Goal: Navigation & Orientation: Find specific page/section

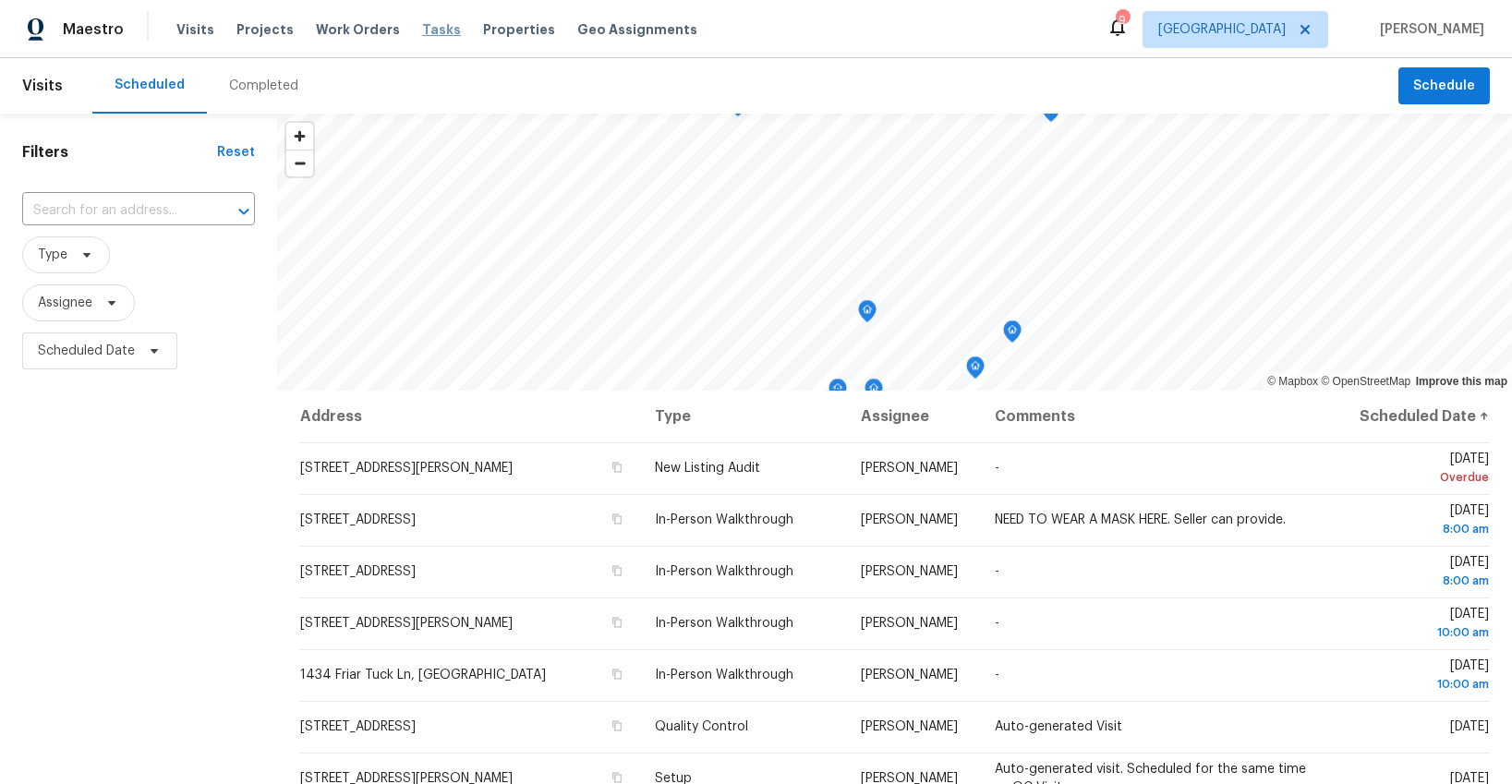
click at [422, 27] on span "Tasks" at bounding box center [441, 30] width 39 height 13
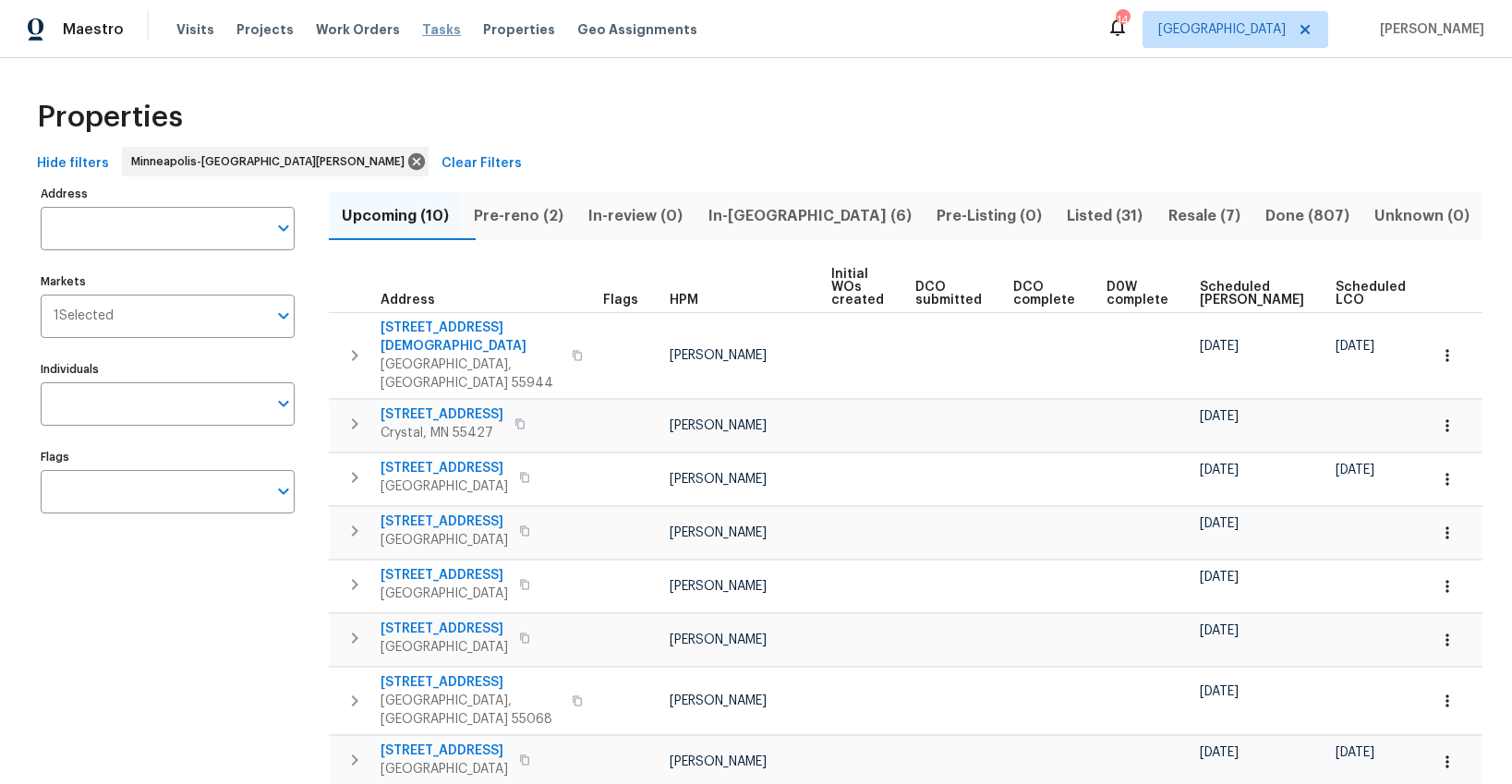
click at [422, 32] on span "Tasks" at bounding box center [441, 30] width 39 height 13
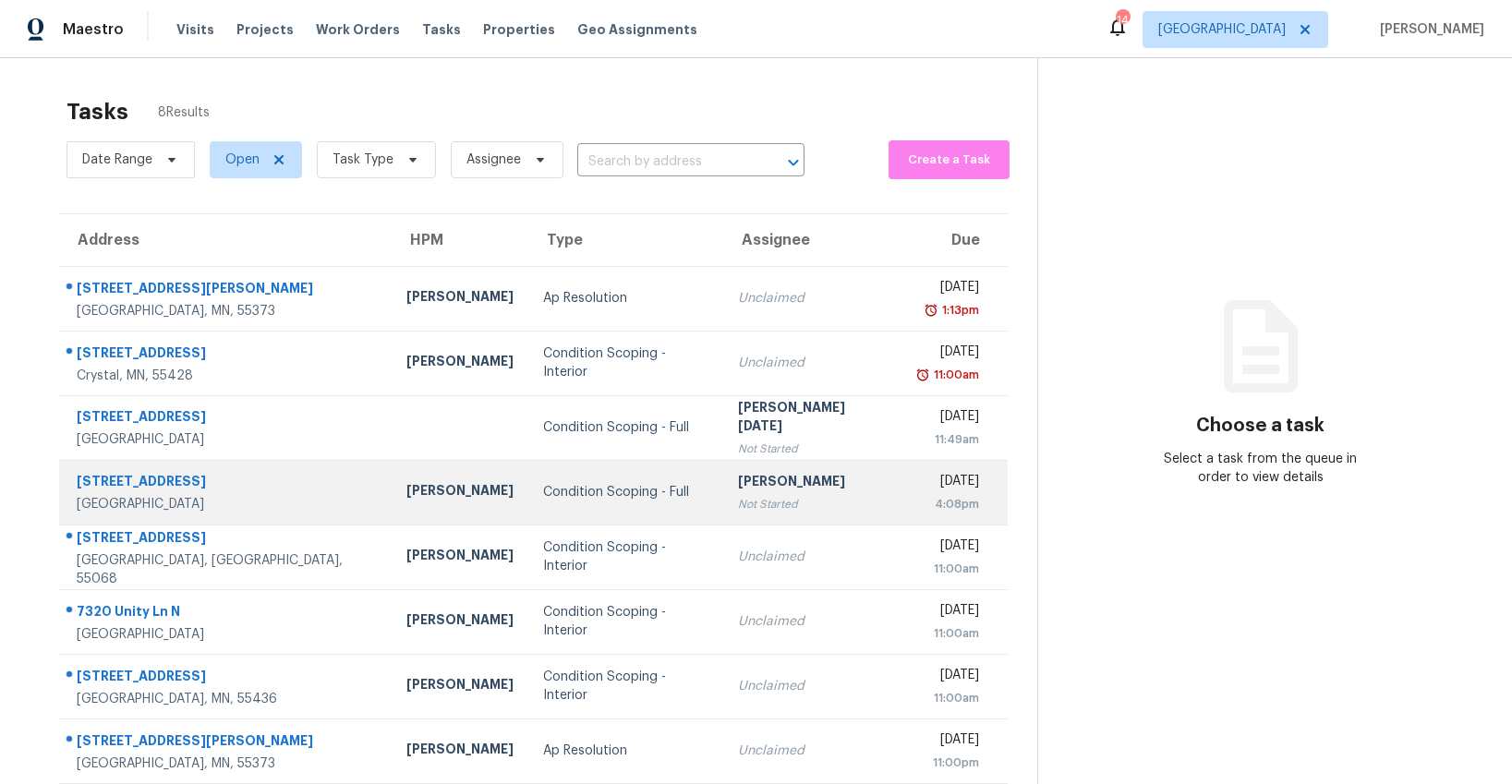
scroll to position [58, 0]
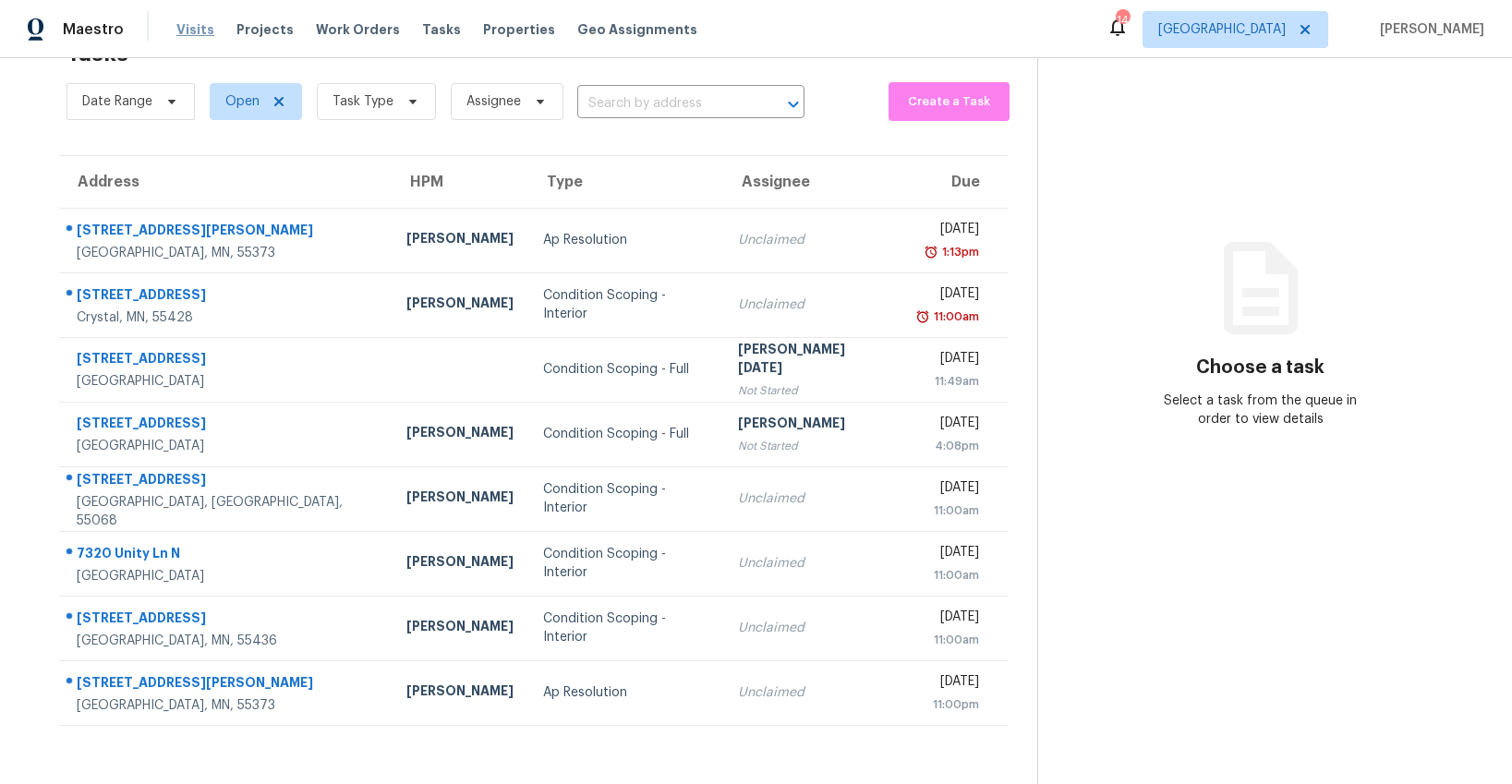
click at [191, 34] on span "Visits" at bounding box center [195, 30] width 38 height 19
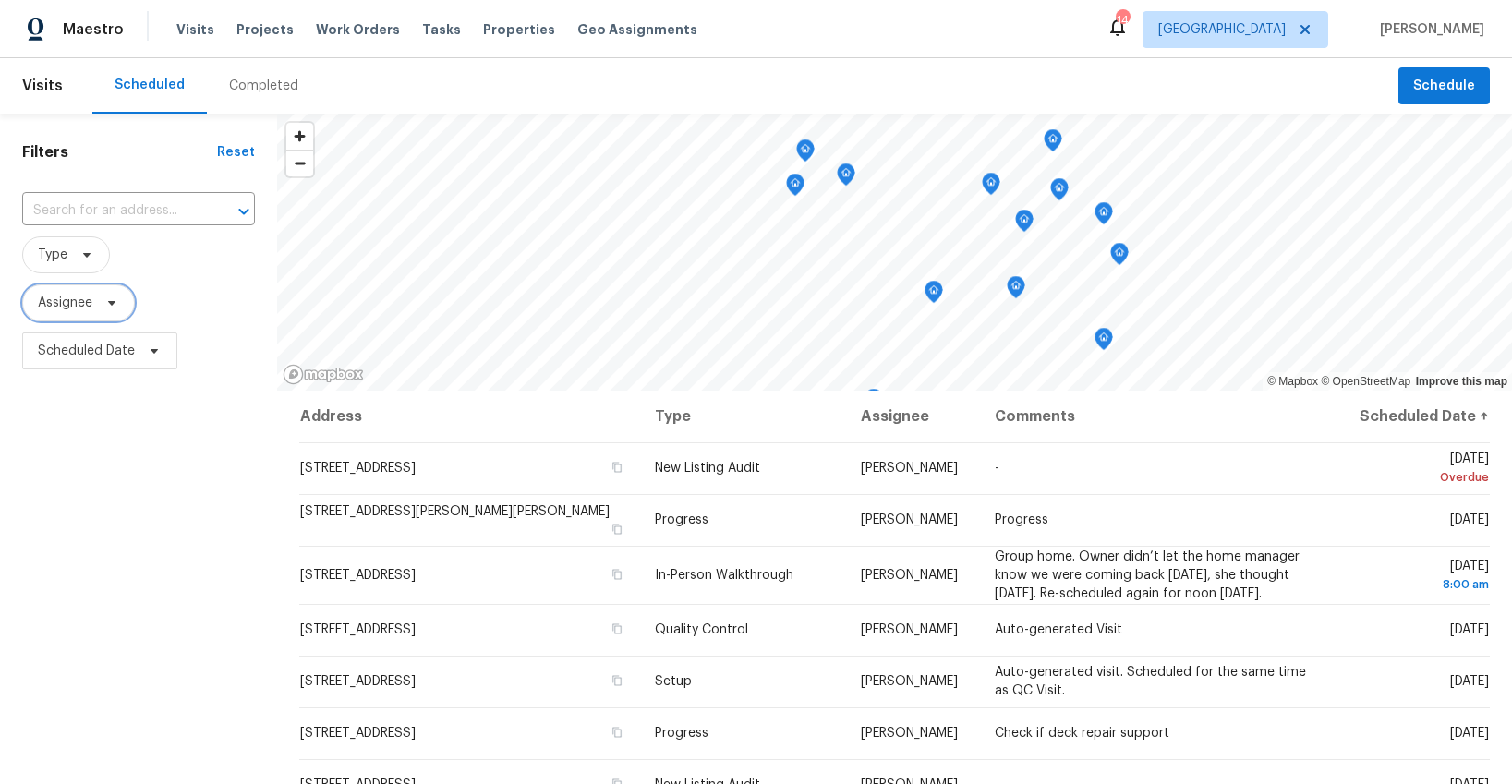
click at [83, 301] on span "Assignee" at bounding box center [65, 303] width 54 height 19
type input "matt bohlinger"
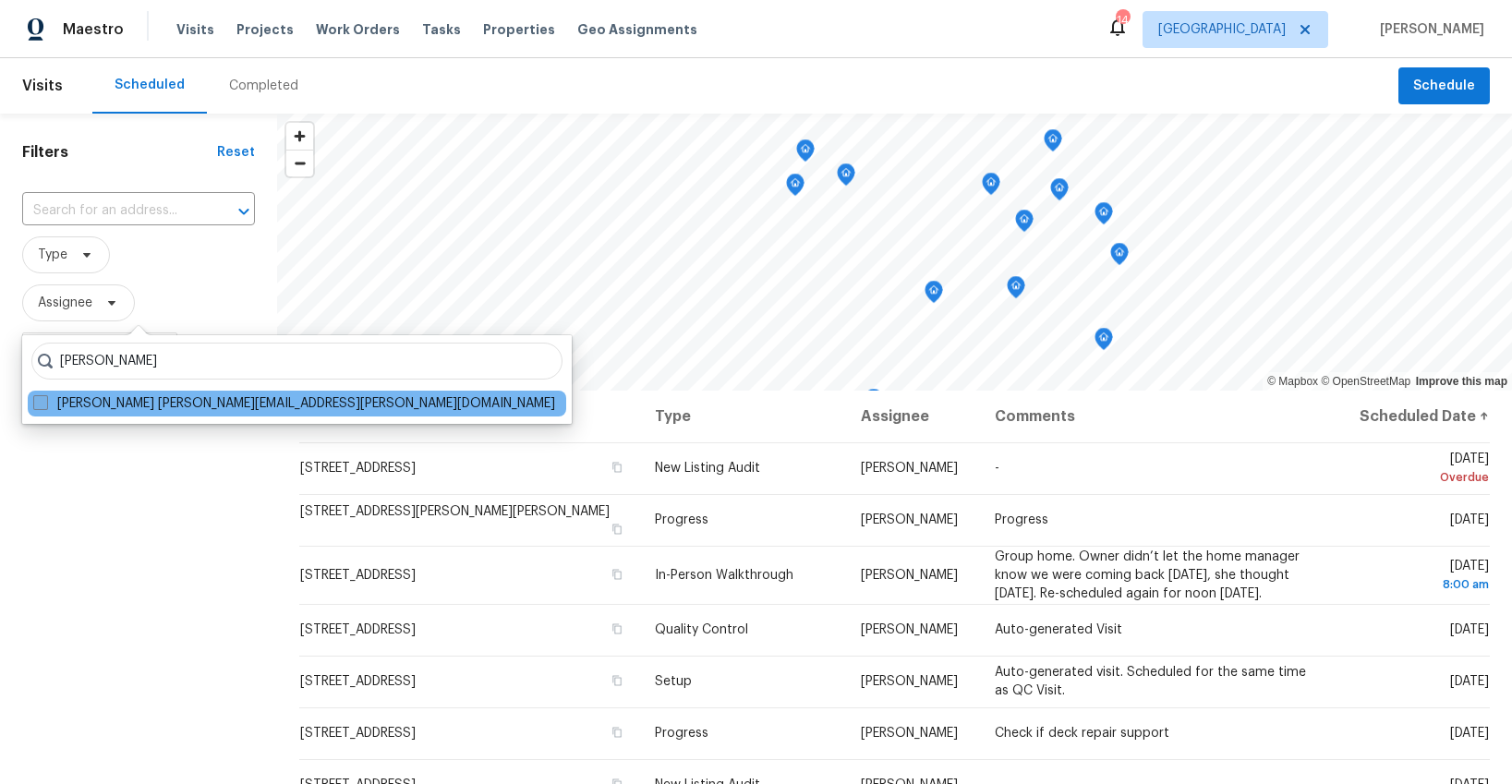
click at [108, 411] on label "Matt Bohlinger matt.bohlinger@opendoor.com" at bounding box center [294, 404] width 521 height 19
click at [46, 406] on input "Matt Bohlinger matt.bohlinger@opendoor.com" at bounding box center [39, 400] width 12 height 12
checkbox input "true"
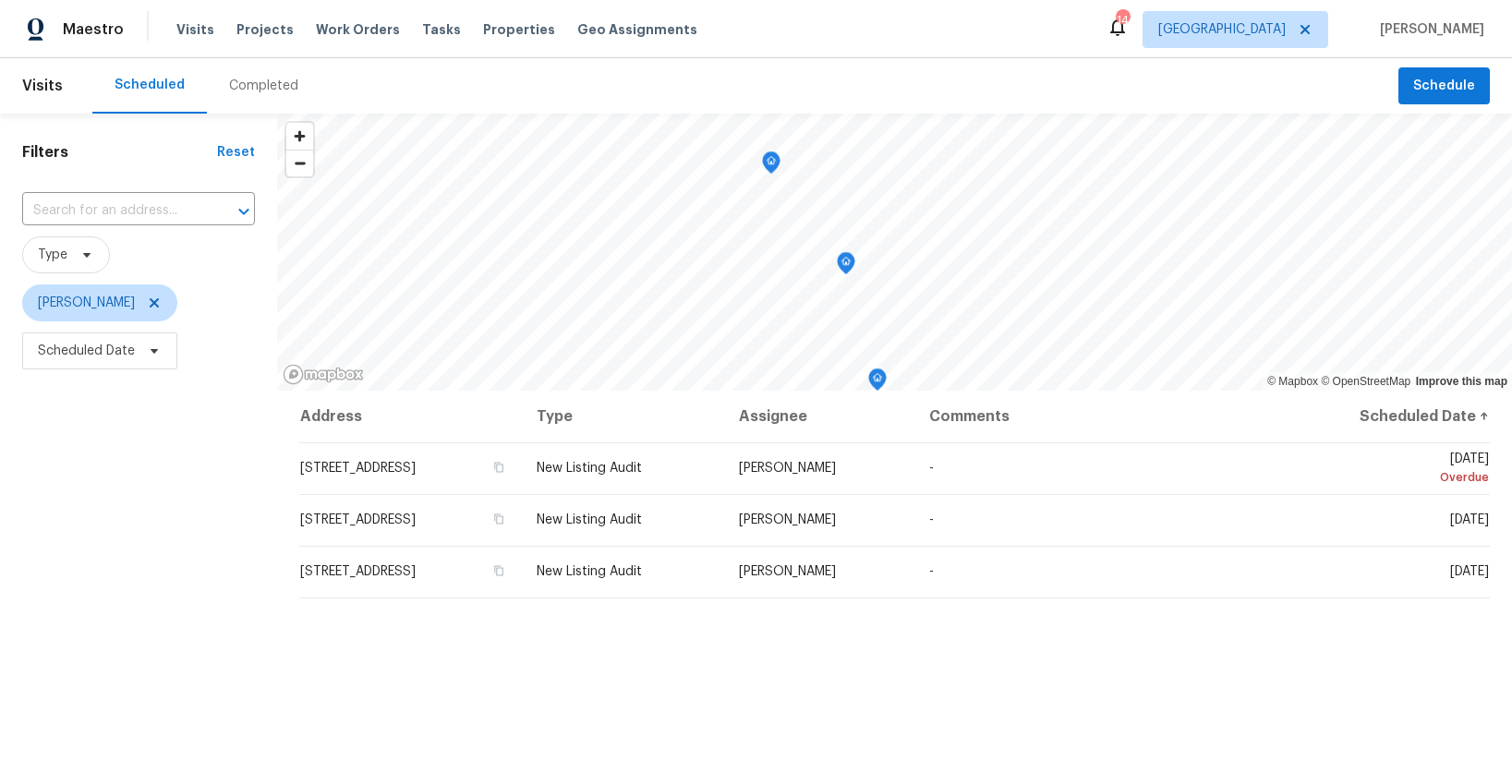
click at [847, 266] on icon "Map marker" at bounding box center [846, 263] width 17 height 21
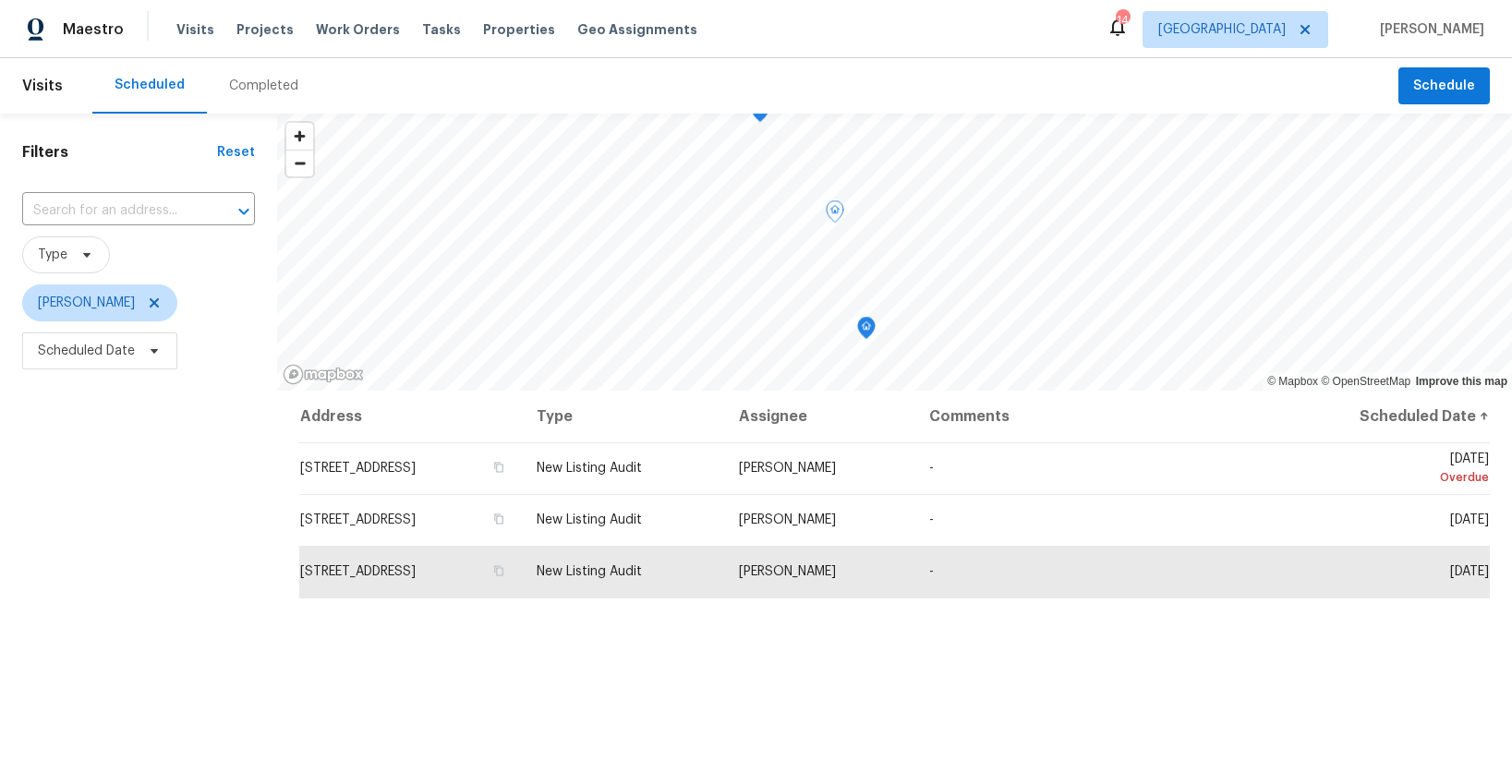
click at [870, 323] on icon "Map marker" at bounding box center [867, 328] width 17 height 21
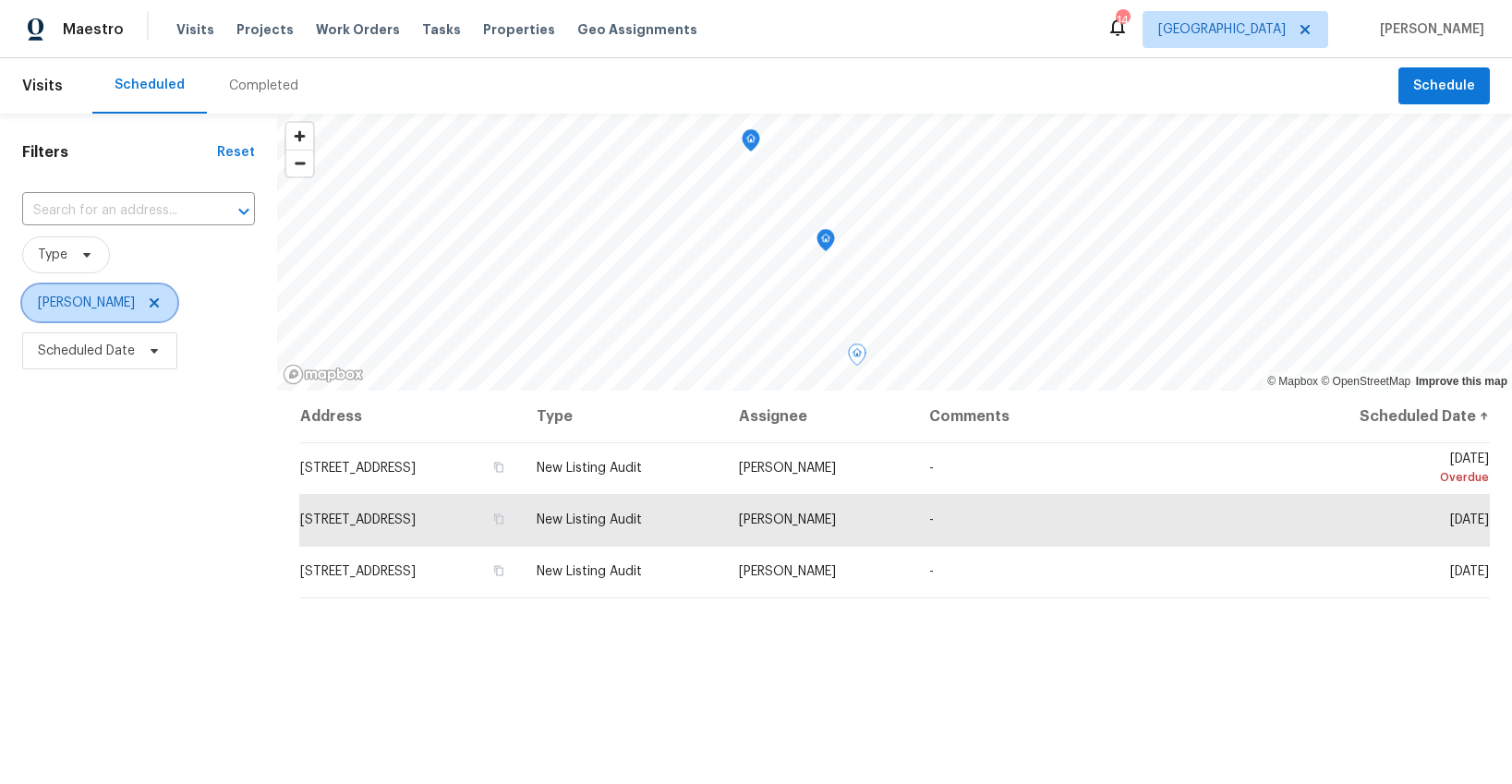
click at [146, 305] on icon at bounding box center [154, 303] width 15 height 15
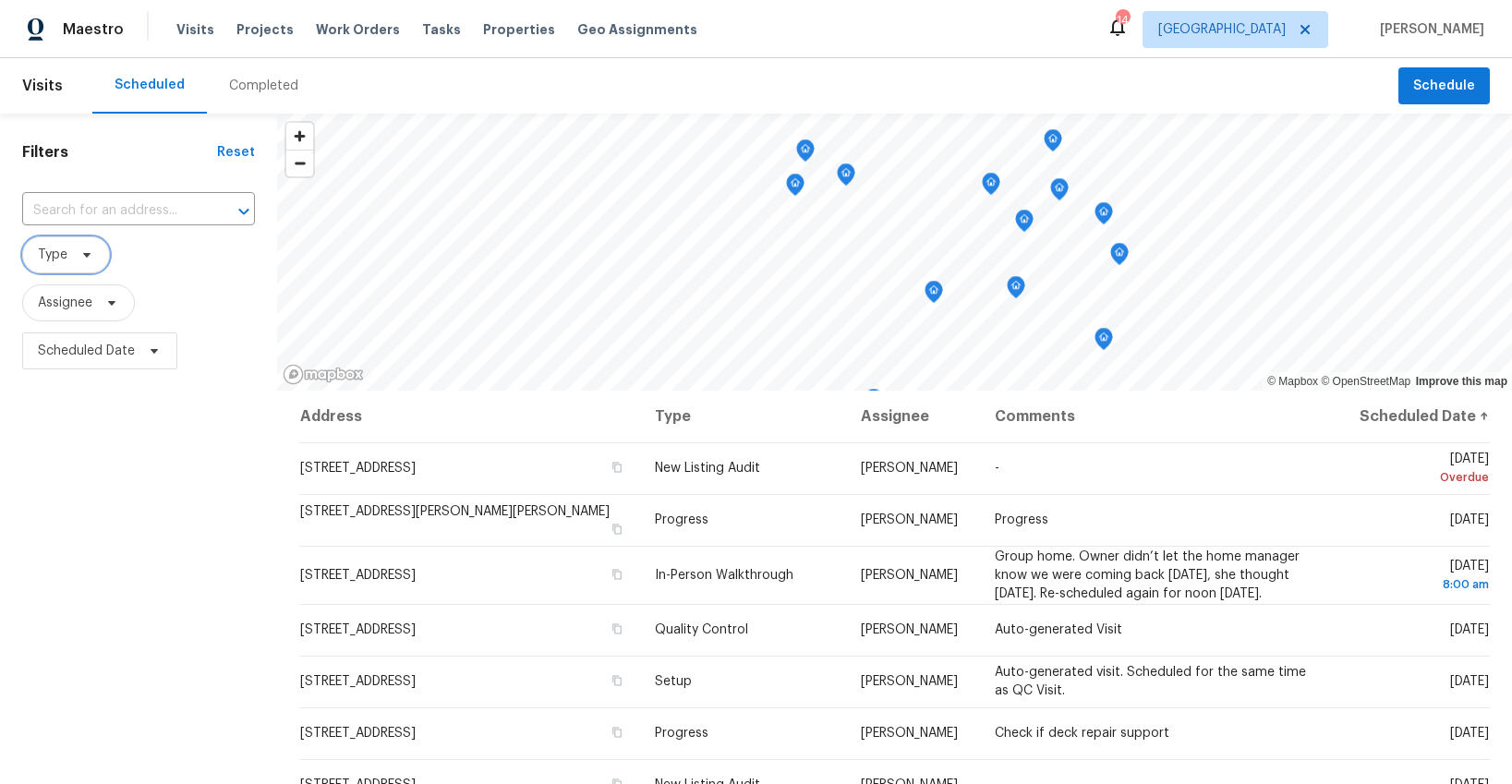
click at [80, 262] on span "Type" at bounding box center [66, 254] width 88 height 37
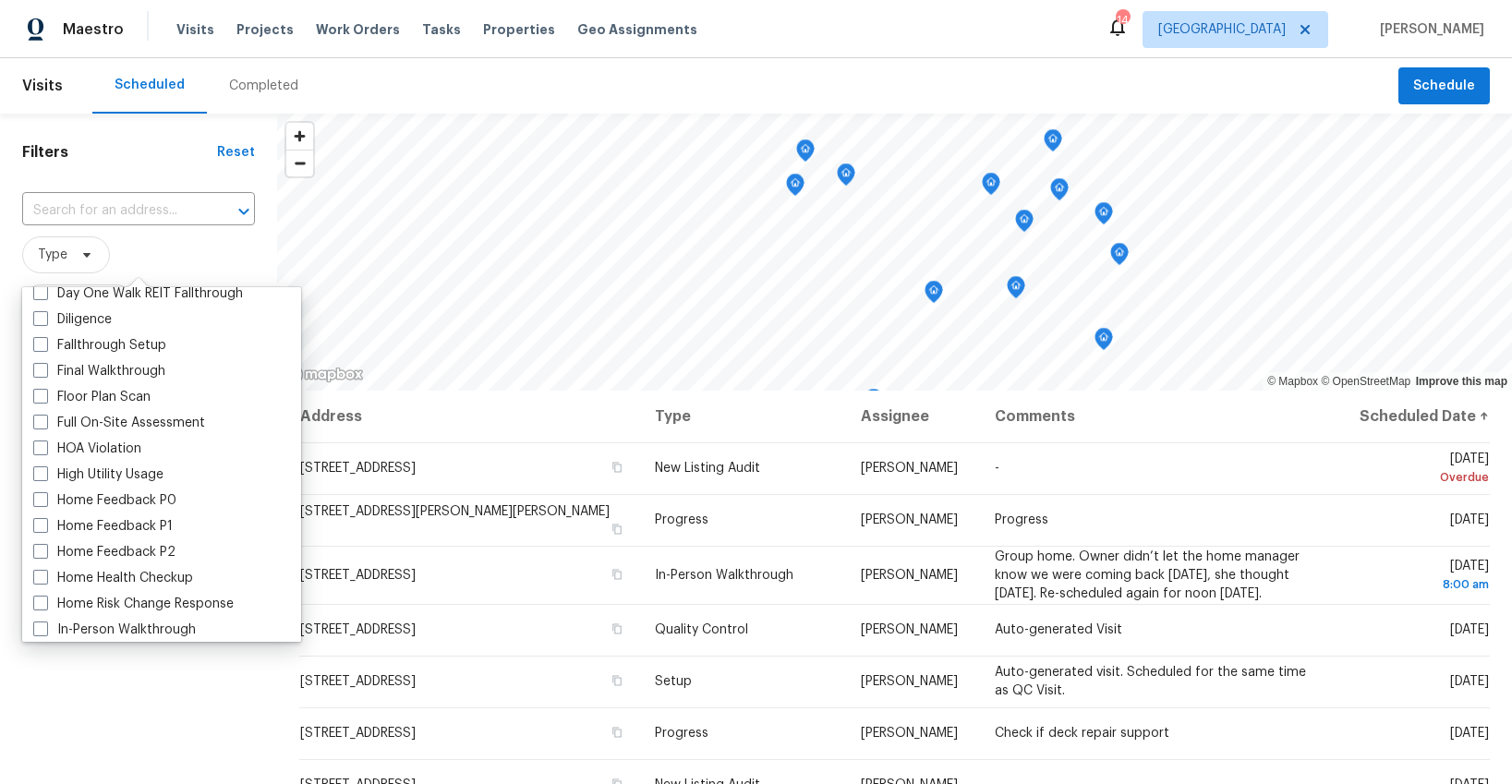
scroll to position [455, 0]
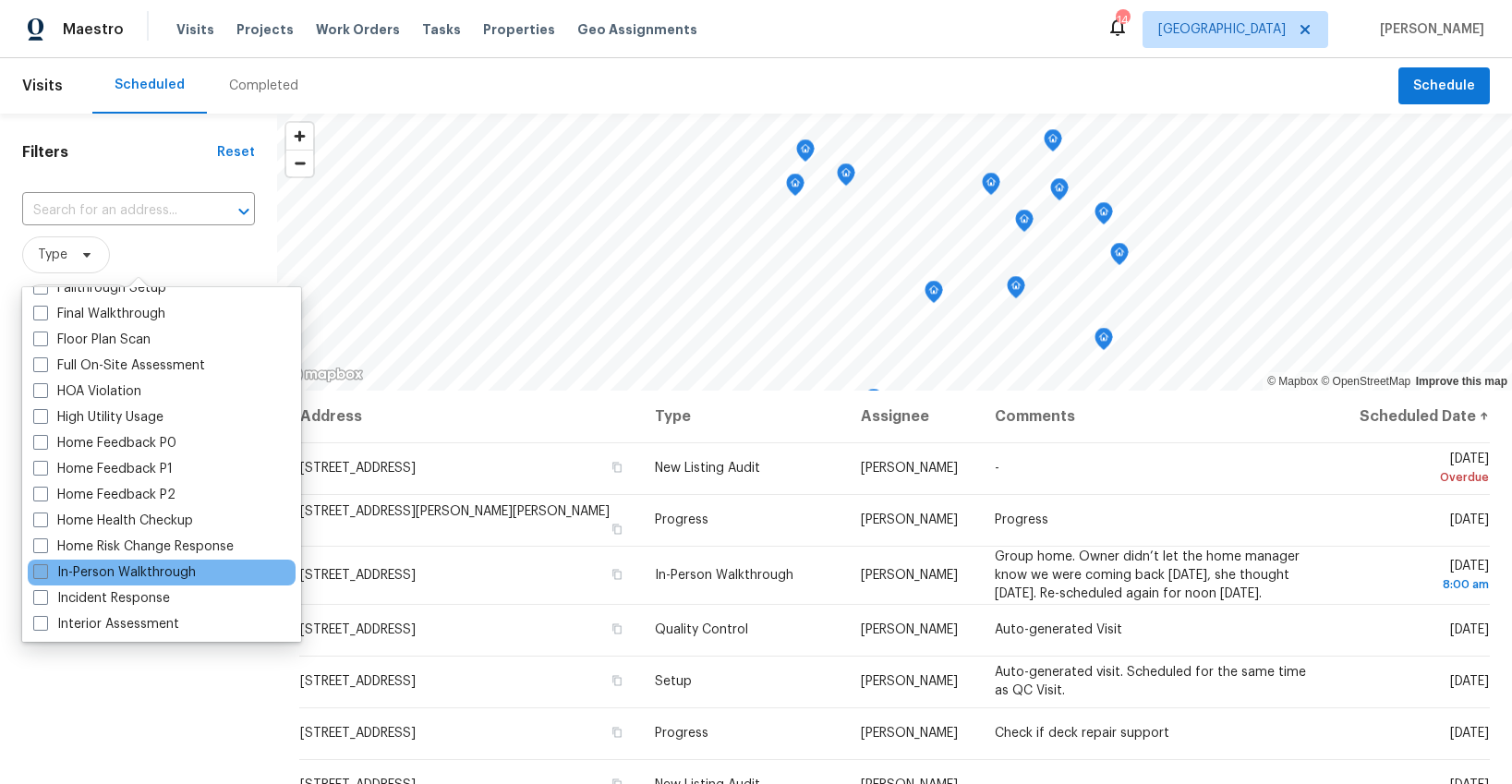
click at [104, 564] on label "In-Person Walkthrough" at bounding box center [115, 572] width 162 height 19
click at [46, 564] on input "In-Person Walkthrough" at bounding box center [39, 569] width 12 height 12
checkbox input "true"
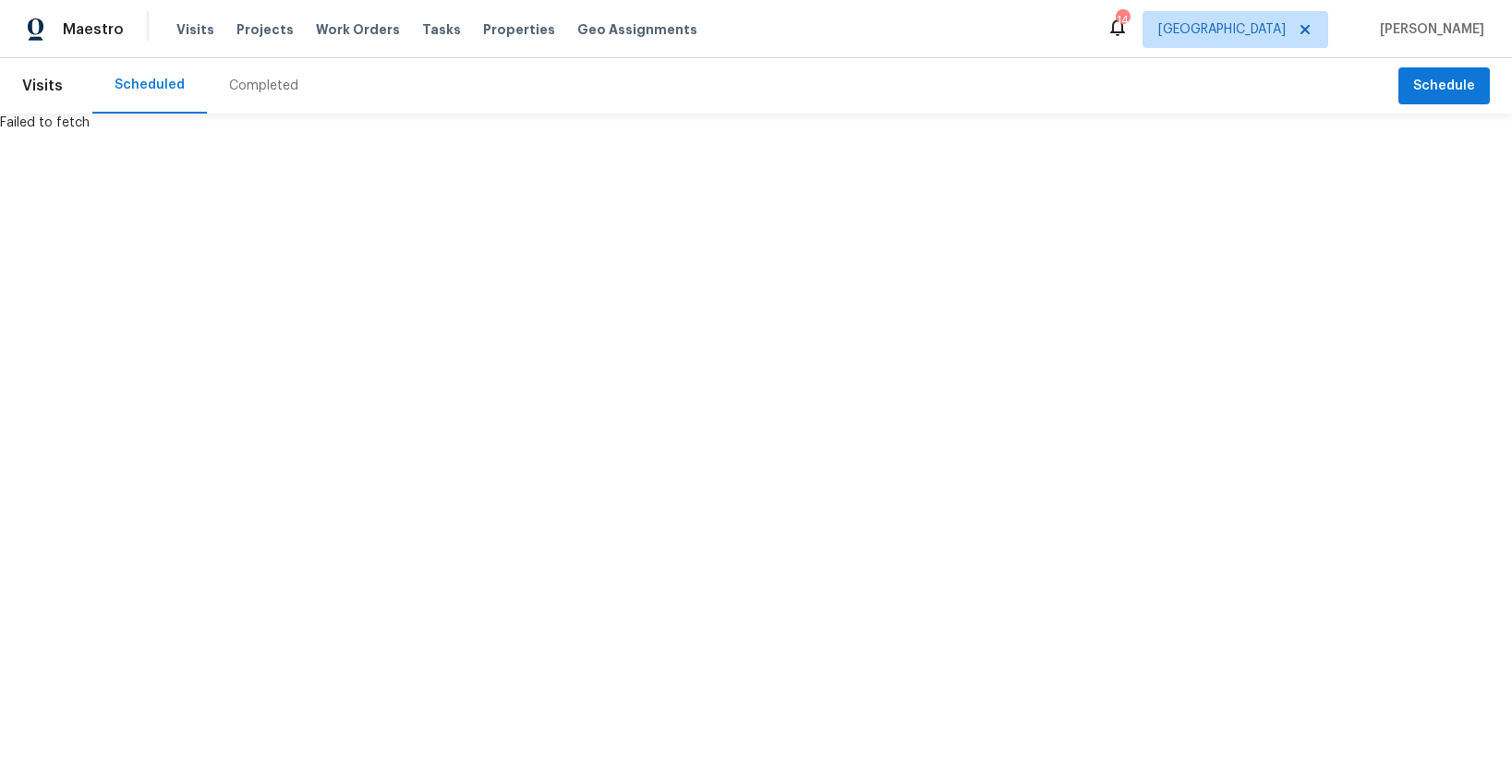
click at [45, 82] on span "Visits" at bounding box center [43, 86] width 41 height 41
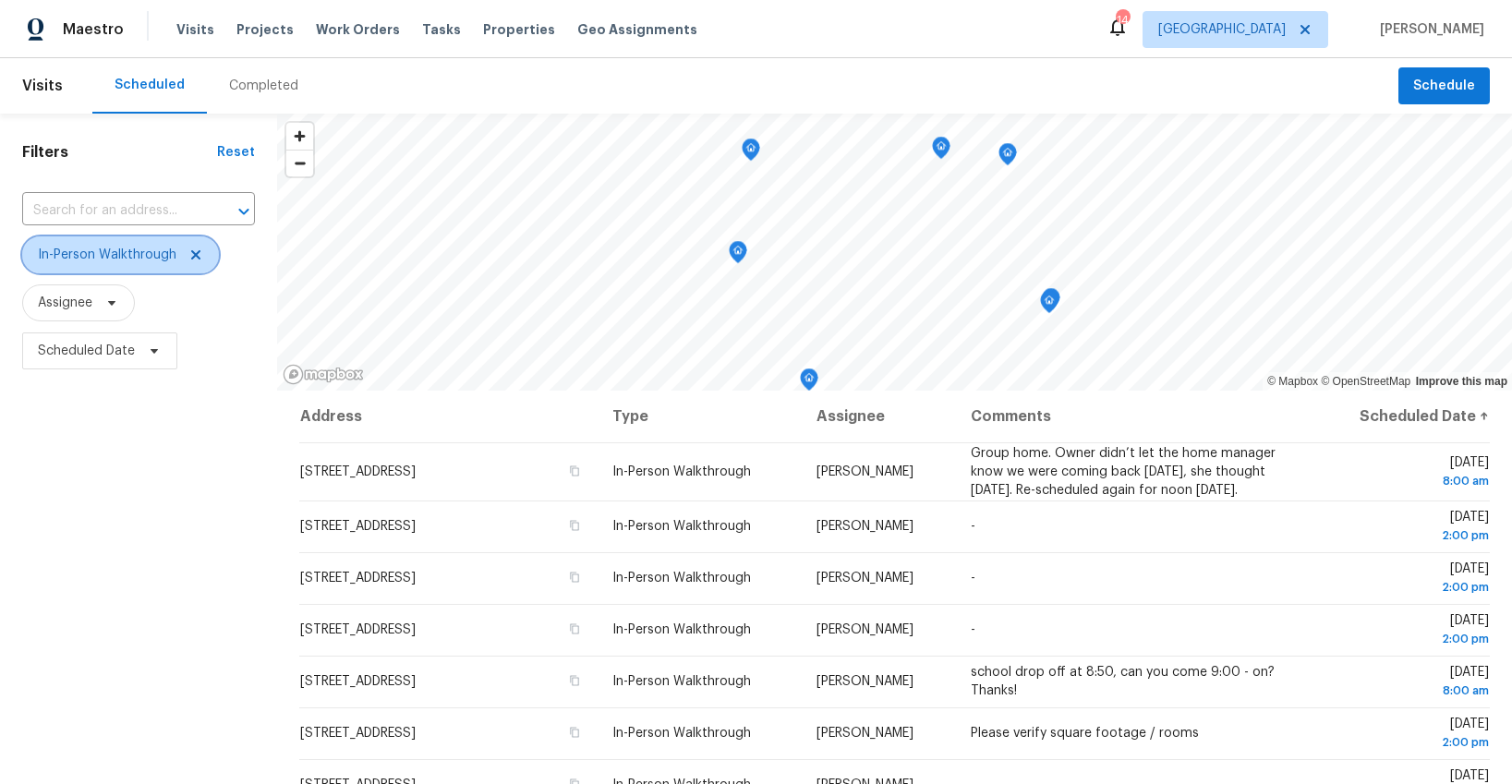
click at [122, 265] on span "In-Person Walkthrough" at bounding box center [120, 254] width 197 height 37
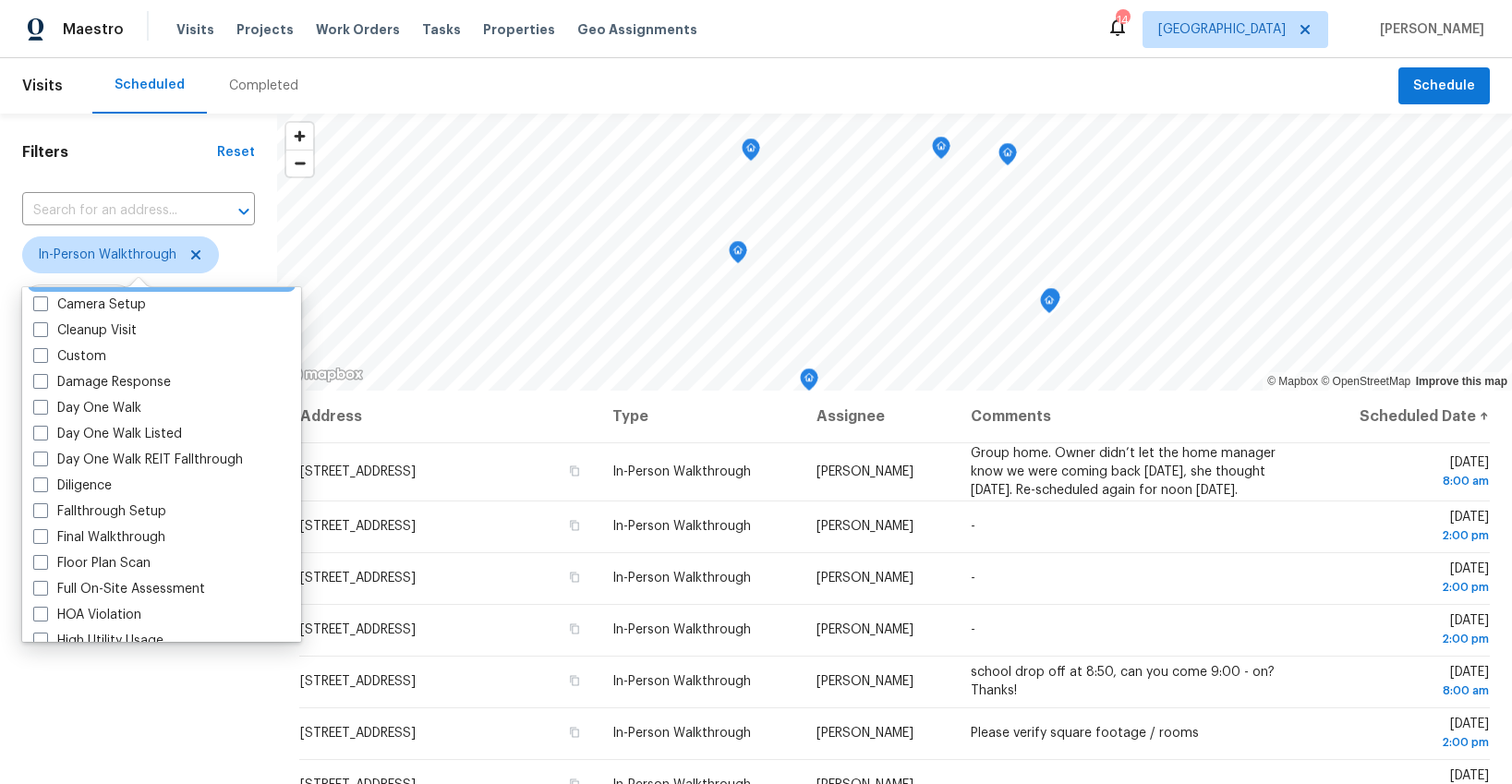
scroll to position [267, 0]
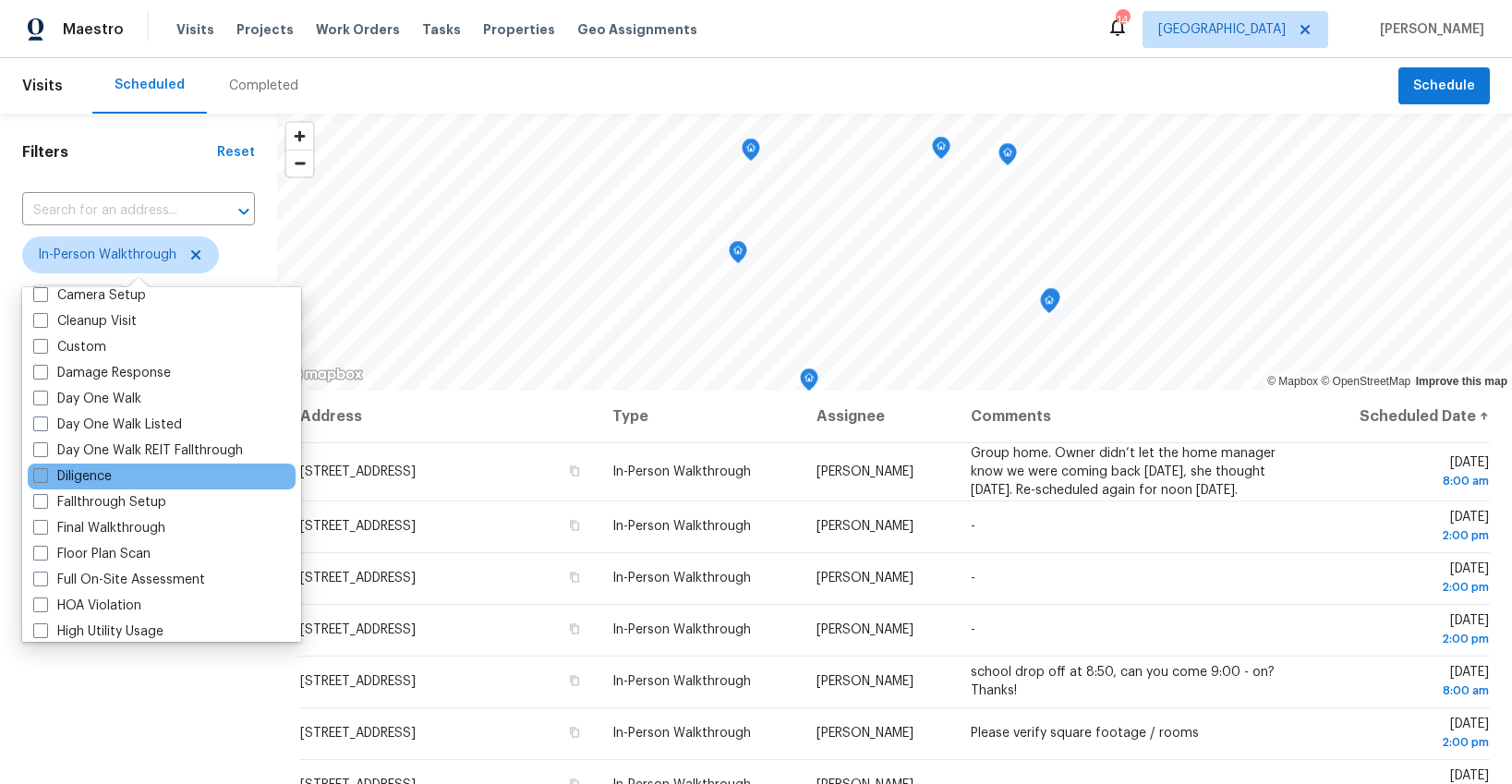
click at [91, 472] on label "Diligence" at bounding box center [73, 476] width 78 height 19
click at [46, 472] on input "Diligence" at bounding box center [39, 473] width 12 height 12
checkbox input "true"
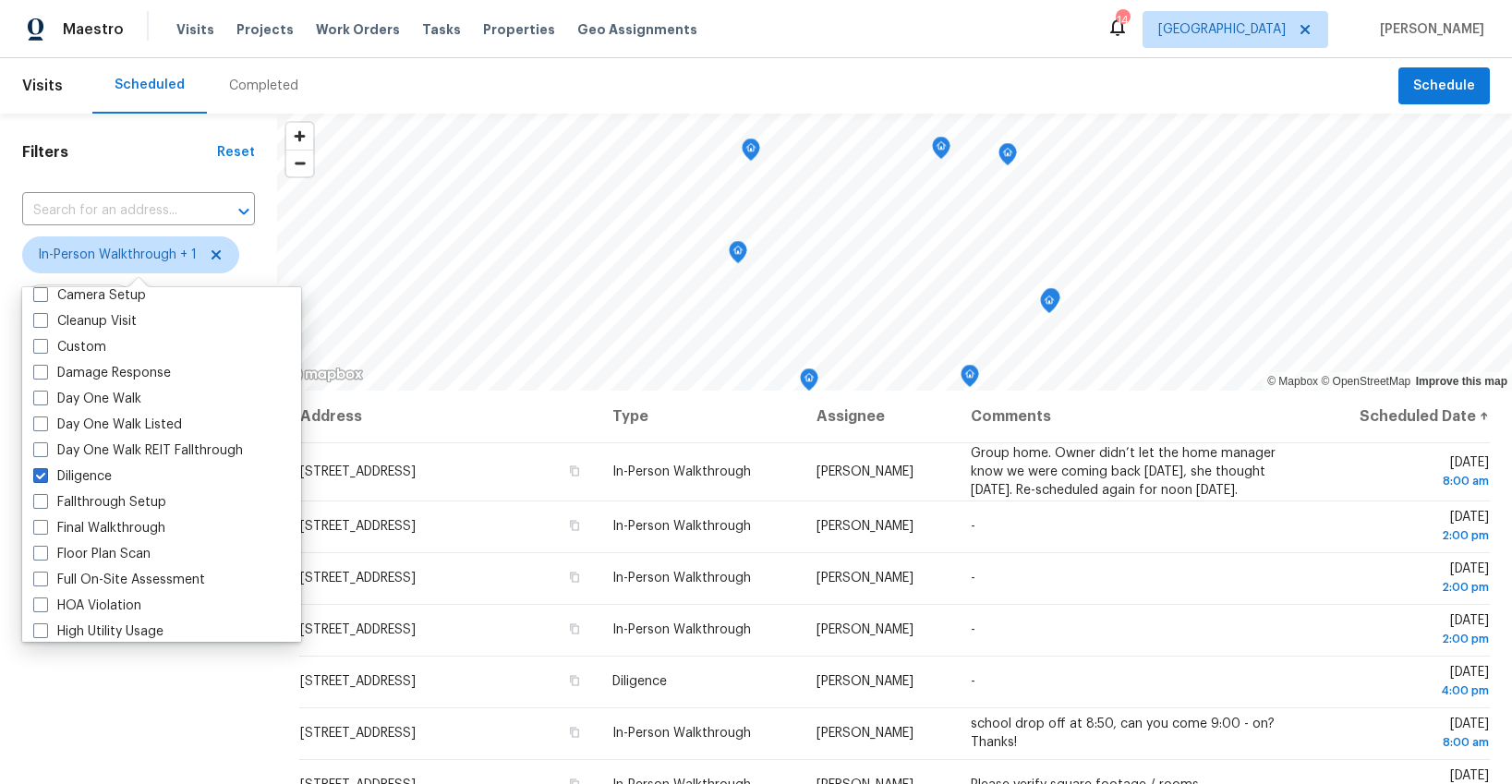
click at [108, 704] on div "Filters Reset ​ In-Person Walkthrough + 1 Assignee Scheduled Date" at bounding box center [138, 565] width 277 height 903
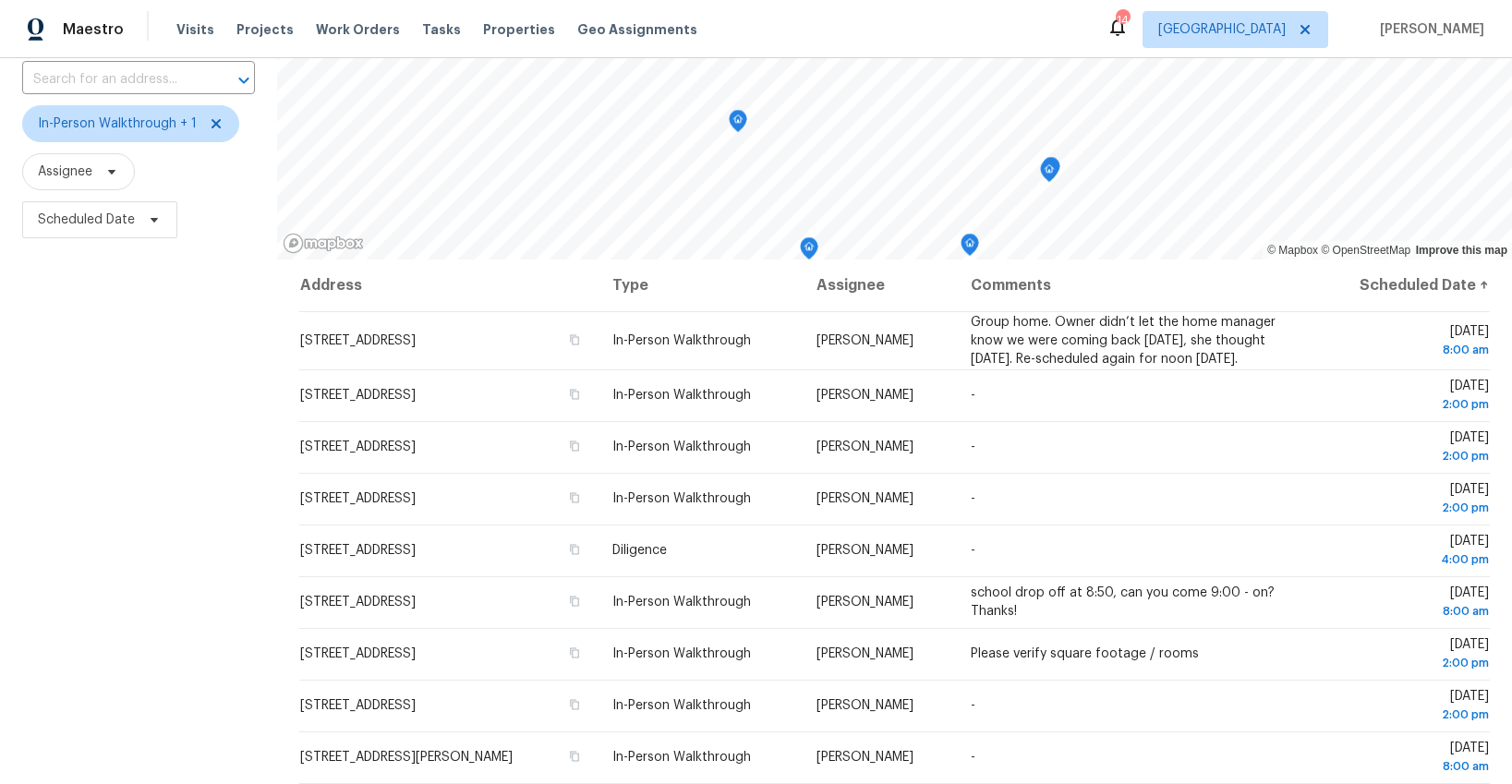
scroll to position [129, 0]
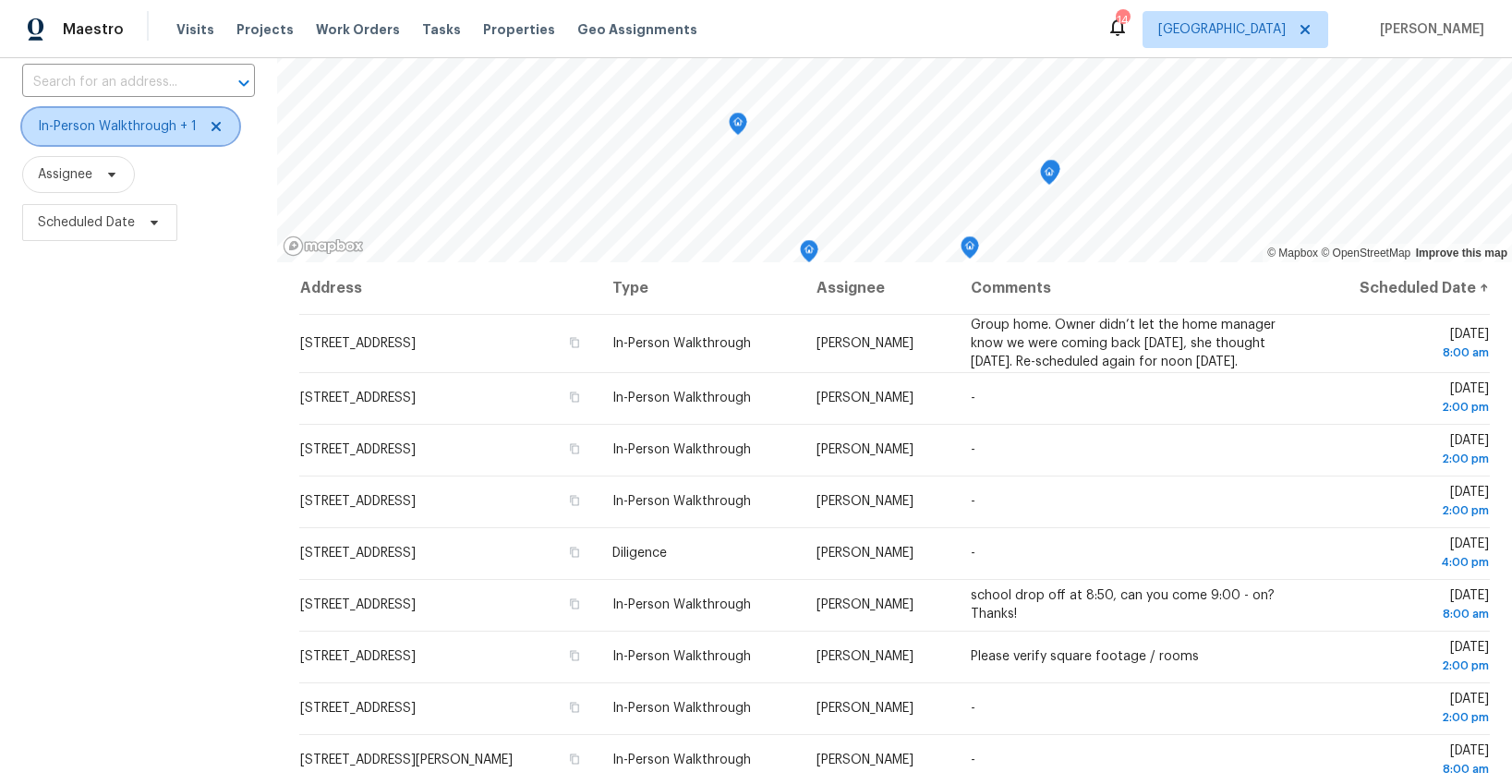
click at [220, 125] on icon at bounding box center [216, 127] width 15 height 15
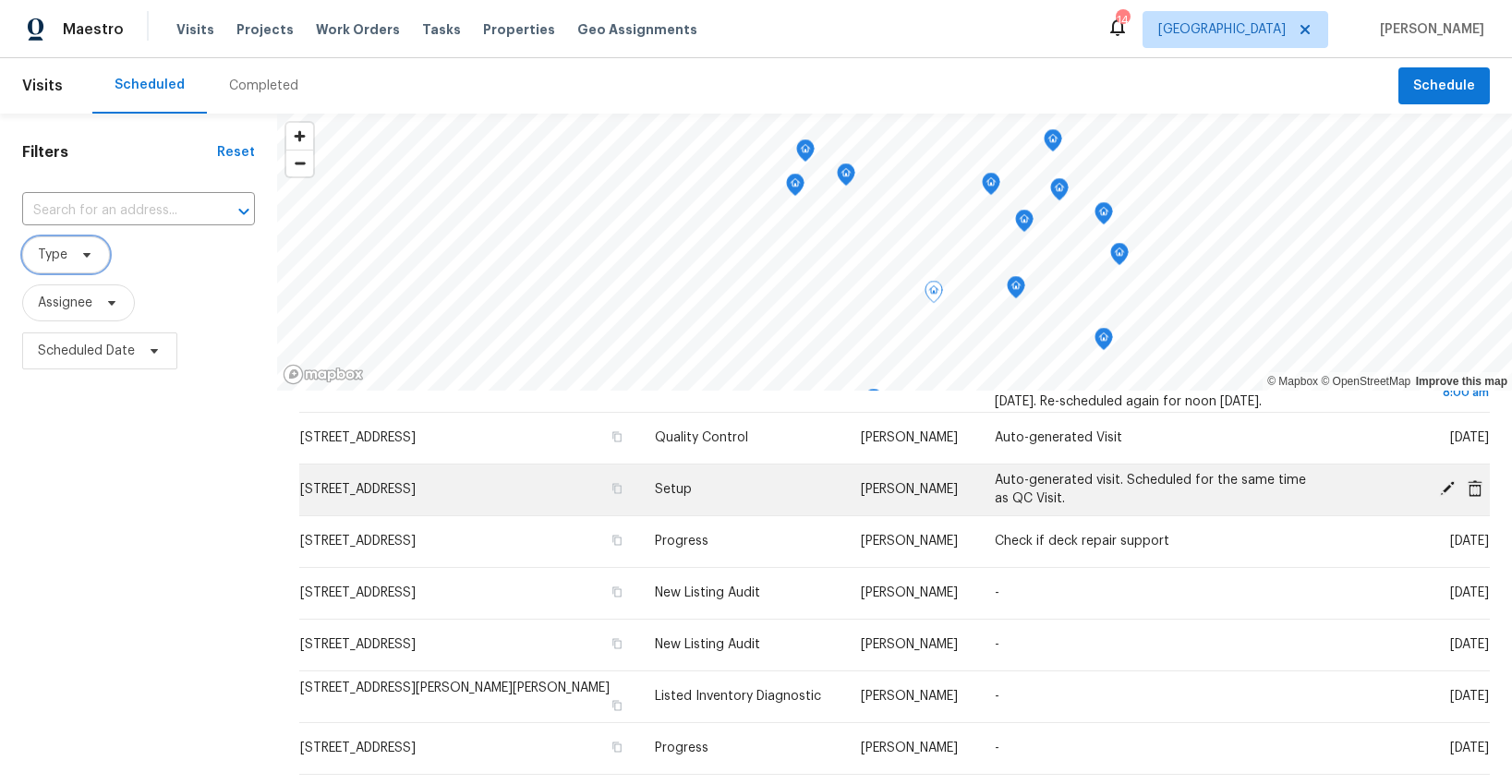
scroll to position [209, 0]
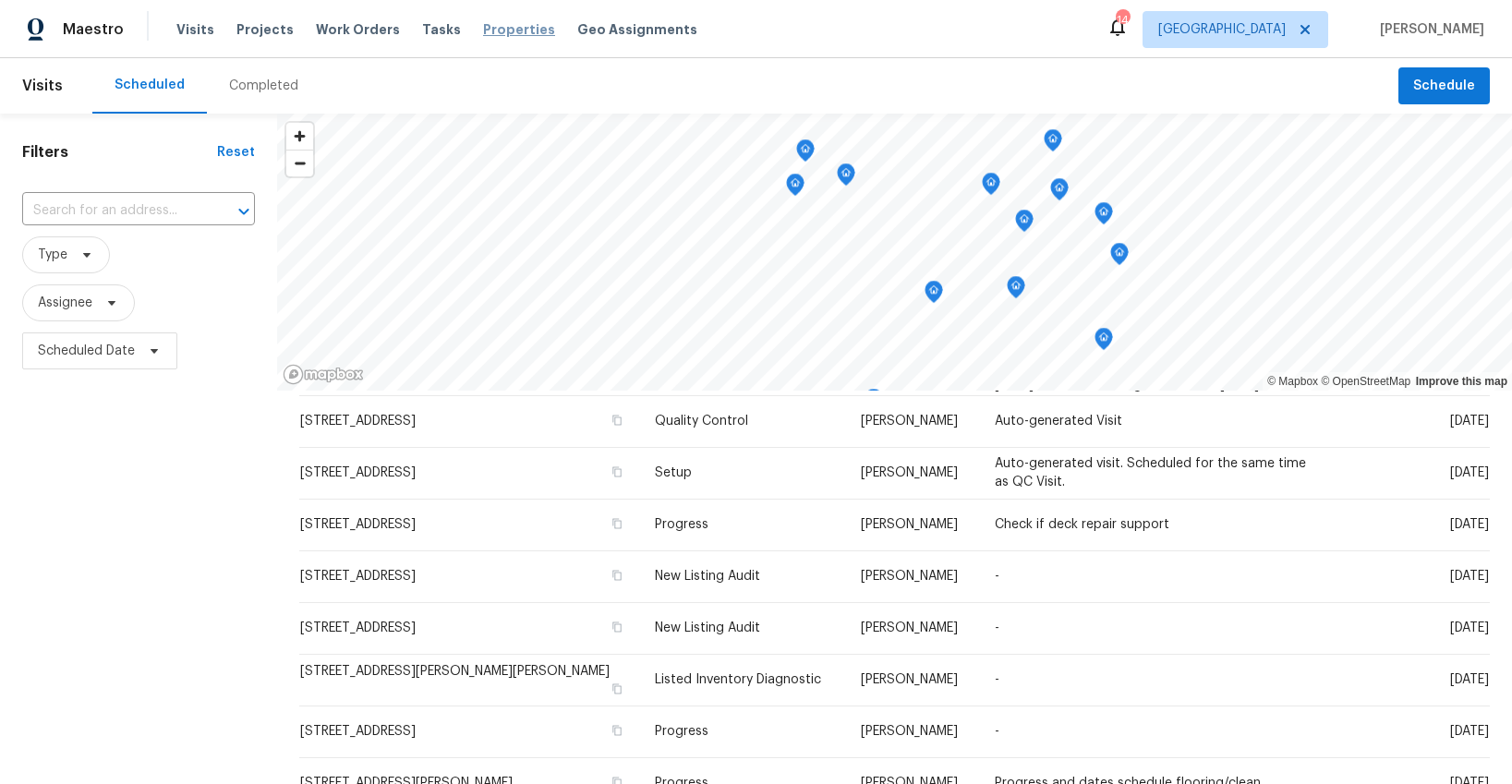
click at [495, 31] on span "Properties" at bounding box center [519, 30] width 72 height 19
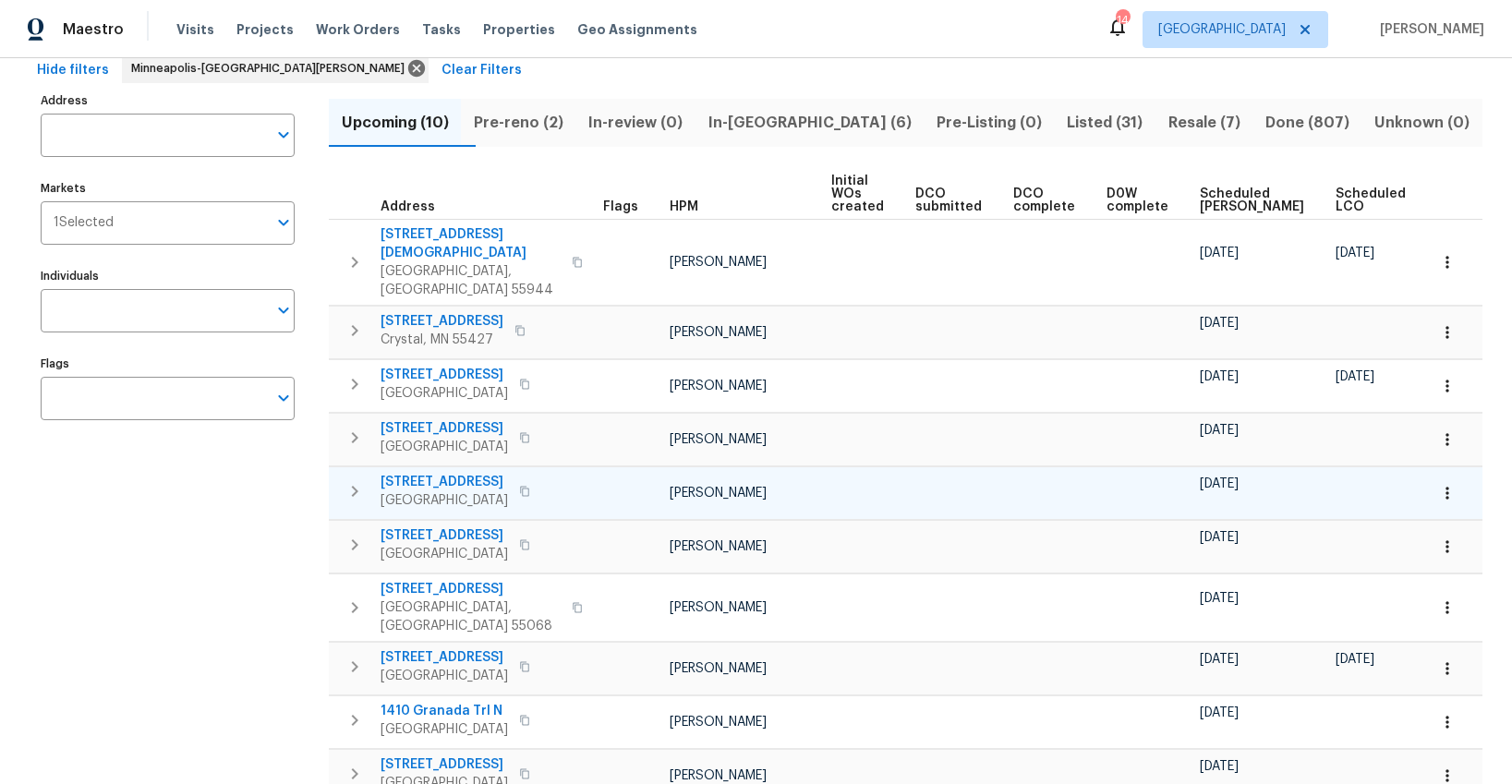
scroll to position [83, 0]
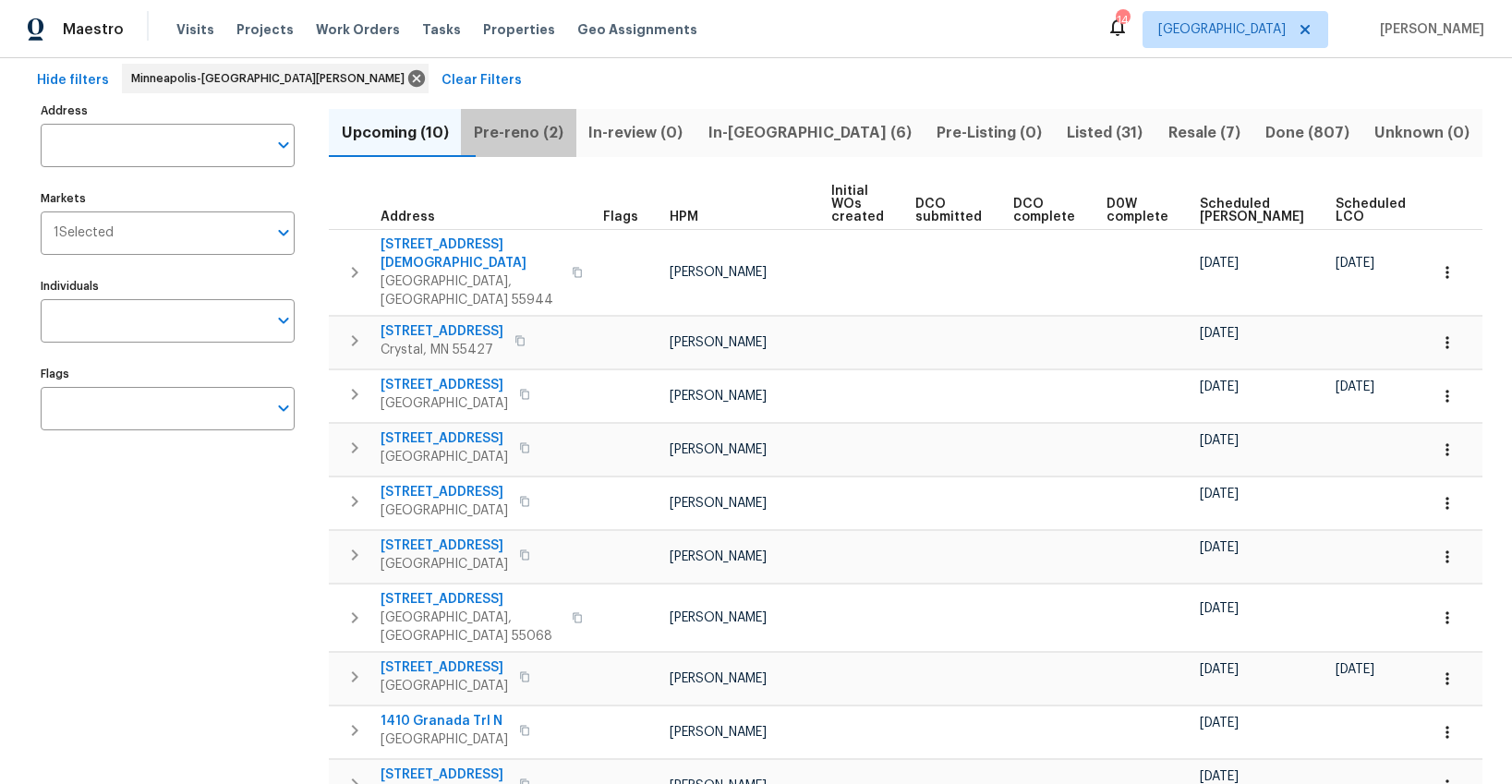
click at [545, 135] on span "Pre-reno (2)" at bounding box center [518, 133] width 92 height 26
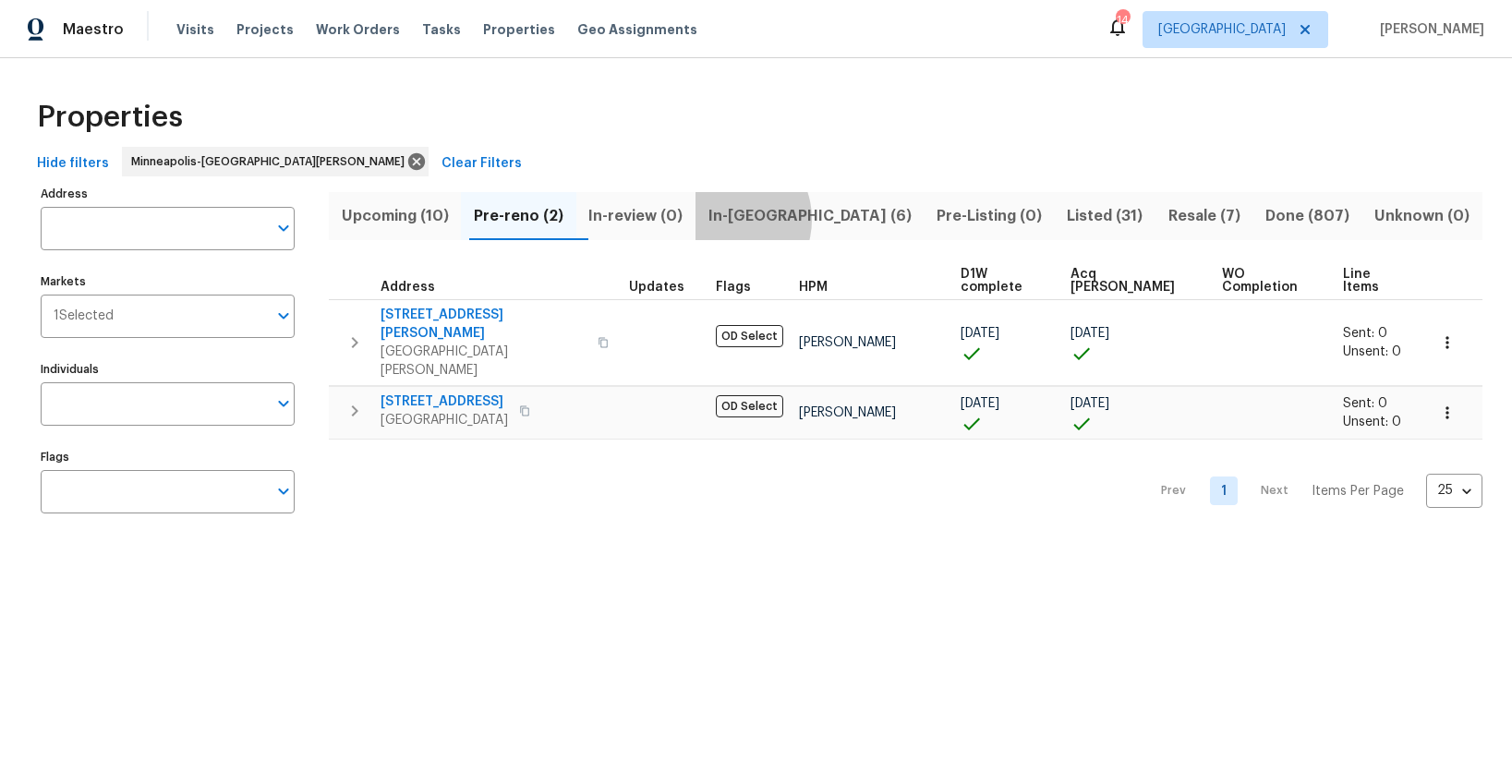
click at [745, 219] on span "In-[GEOGRAPHIC_DATA] (6)" at bounding box center [809, 216] width 206 height 26
